Goal: Contribute content: Contribute content

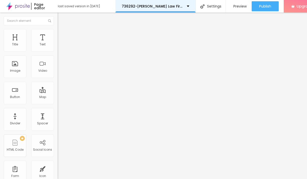
click at [181, 6] on div "736292-Eatmon Law Firm PC" at bounding box center [156, 7] width 68 height 4
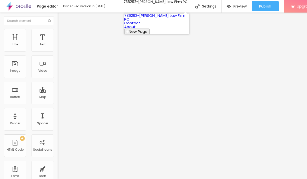
click at [166, 19] on link "736292-Eatmon Law Firm PC" at bounding box center [154, 17] width 61 height 9
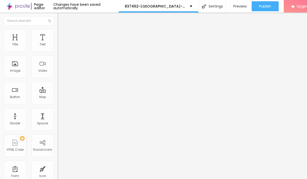
click at [58, 43] on span "Add image" at bounding box center [68, 41] width 21 height 4
click at [62, 35] on span "Style" at bounding box center [65, 32] width 7 height 4
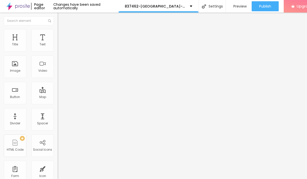
type input "95"
type input "90"
type input "85"
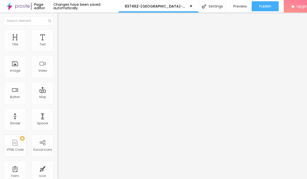
type input "85"
type input "80"
type input "75"
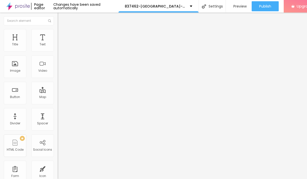
type input "55"
type input "45"
type input "20"
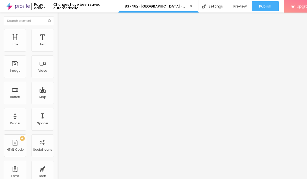
type input "20"
type input "15"
type input "10"
drag, startPoint x: 52, startPoint y: 57, endPoint x: 5, endPoint y: 55, distance: 47.2
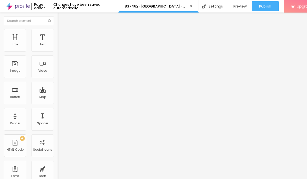
type input "10"
click at [58, 51] on input "range" at bounding box center [74, 49] width 32 height 4
click at [41, 46] on div "Text" at bounding box center [43, 45] width 6 height 4
click at [58, 48] on button "button" at bounding box center [61, 45] width 7 height 5
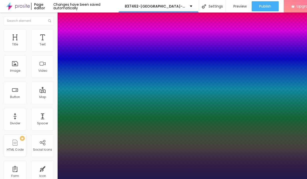
type input "1"
type input "17"
type input "1"
type input "18"
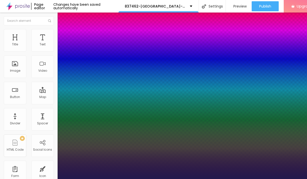
type input "18"
type input "1"
type input "24"
type input "1"
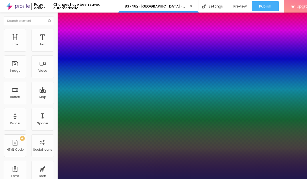
type input "27"
type input "1"
type input "28"
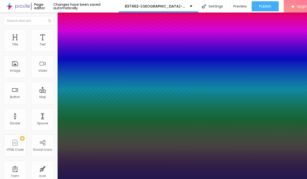
type input "1"
type input "29"
type input "1"
type input "28"
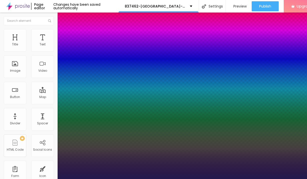
type input "28"
type input "1"
type input "27"
type input "1"
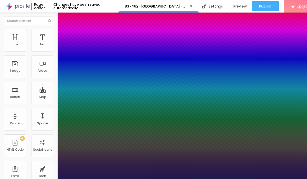
type input "26"
type input "1"
type input "25"
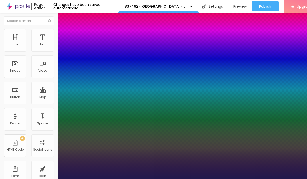
type input "1"
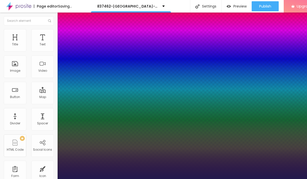
drag, startPoint x: 68, startPoint y: 86, endPoint x: 71, endPoint y: 87, distance: 3.5
type input "25"
type input "1"
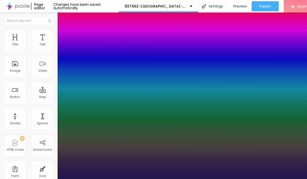
click at [193, 179] on div at bounding box center [153, 179] width 307 height 0
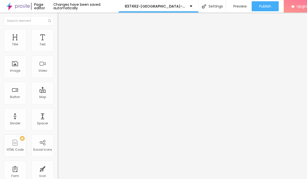
drag, startPoint x: 46, startPoint y: 55, endPoint x: 19, endPoint y: 56, distance: 26.6
click at [58, 47] on input "Click me" at bounding box center [88, 44] width 60 height 5
drag, startPoint x: 13, startPoint y: 58, endPoint x: 5, endPoint y: 57, distance: 7.9
click at [58, 47] on input "Click me" at bounding box center [88, 44] width 60 height 5
paste input "→ VIEW DOCUMENT HERE"
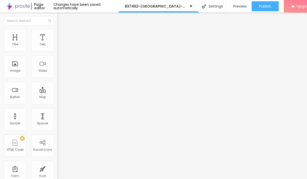
type input "→ VIEW DOCUMENT HERE"
click at [58, 103] on input "https://" at bounding box center [88, 100] width 60 height 5
paste input "admin.shesboygancounty.com"
type input "https://admin.shesboygancounty.com"
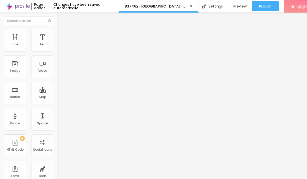
click at [58, 32] on img at bounding box center [60, 31] width 5 height 5
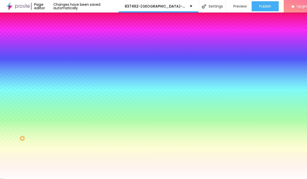
click at [58, 66] on button "button" at bounding box center [61, 63] width 7 height 5
type input "17"
type input "18"
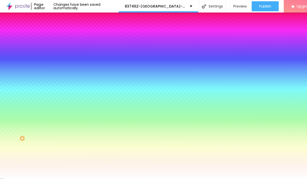
type input "19"
type input "20"
type input "21"
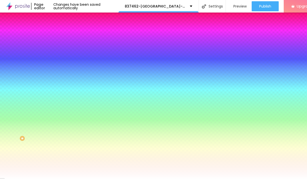
type input "21"
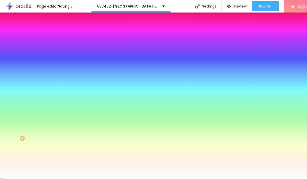
type input "22"
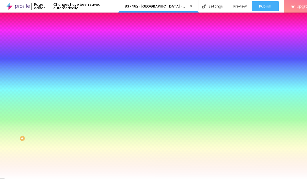
drag, startPoint x: 76, startPoint y: 98, endPoint x: 85, endPoint y: 100, distance: 9.2
type input "22"
click at [183, 179] on div at bounding box center [153, 179] width 307 height 0
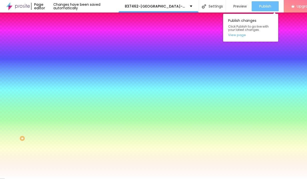
click at [270, 5] on span "Publish" at bounding box center [265, 6] width 12 height 4
